Goal: Share content: Share content

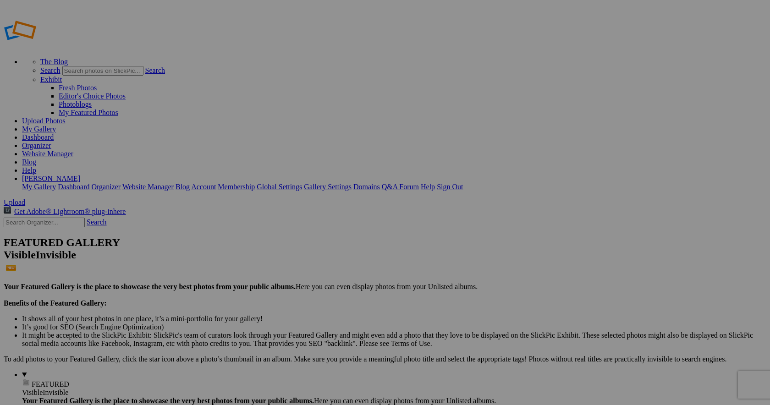
type input "PG Farmaceutyczna"
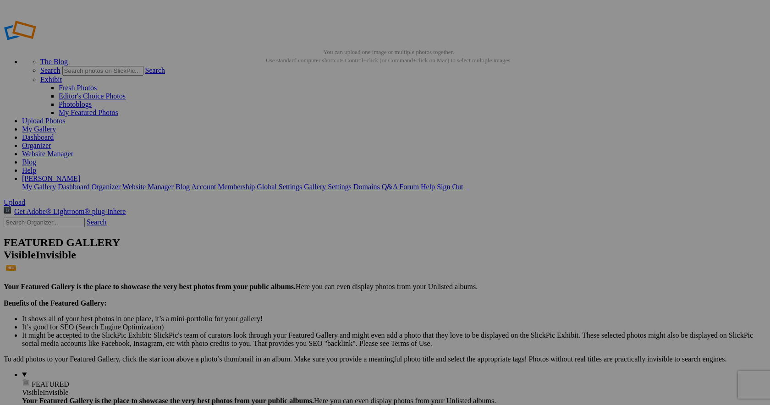
click at [310, 251] on span "Close" at bounding box center [301, 255] width 17 height 8
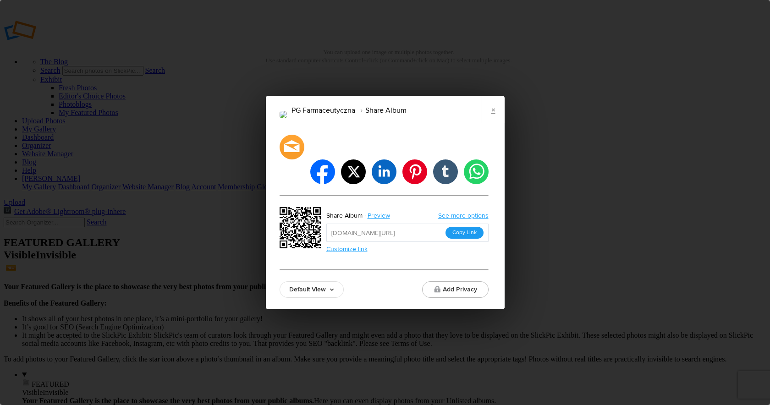
click at [461, 227] on button "Copy Link" at bounding box center [465, 233] width 38 height 12
click at [492, 122] on link "×" at bounding box center [493, 110] width 23 height 28
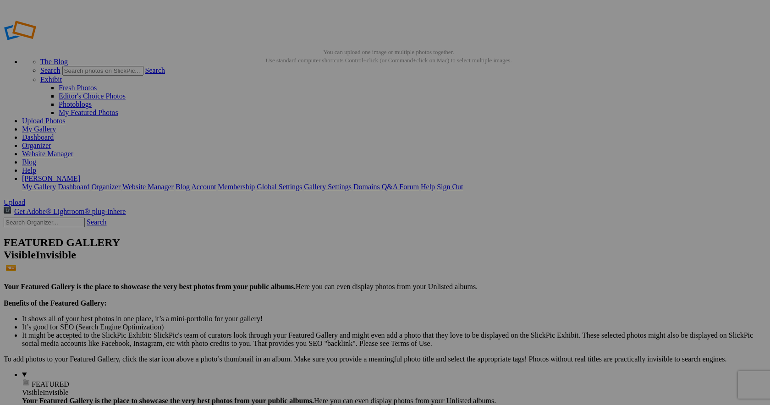
click at [463, 183] on link "Sign Out" at bounding box center [450, 187] width 26 height 8
